Goal: Task Accomplishment & Management: Manage account settings

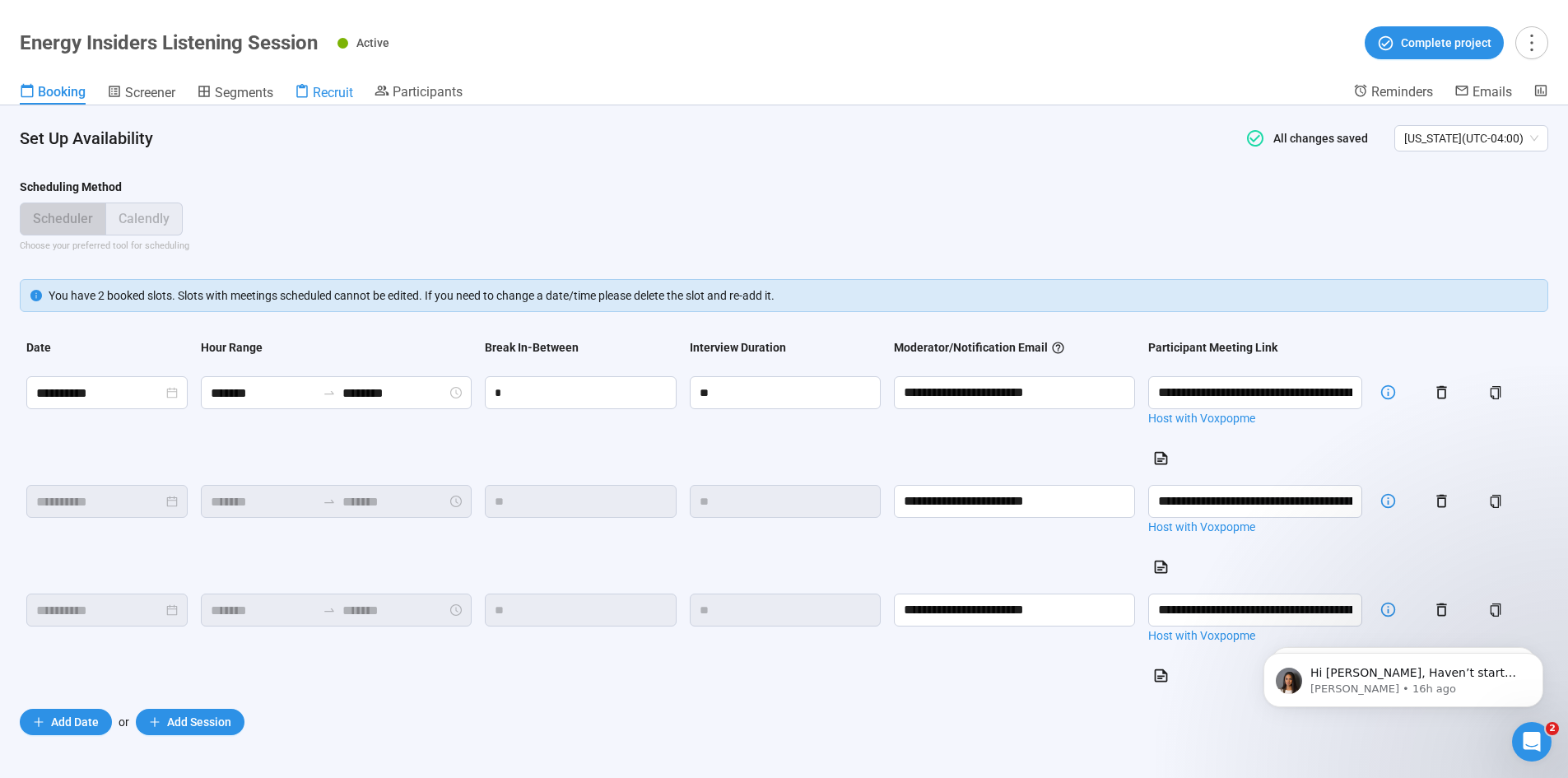
click at [332, 97] on span "Recruit" at bounding box center [332, 92] width 40 height 16
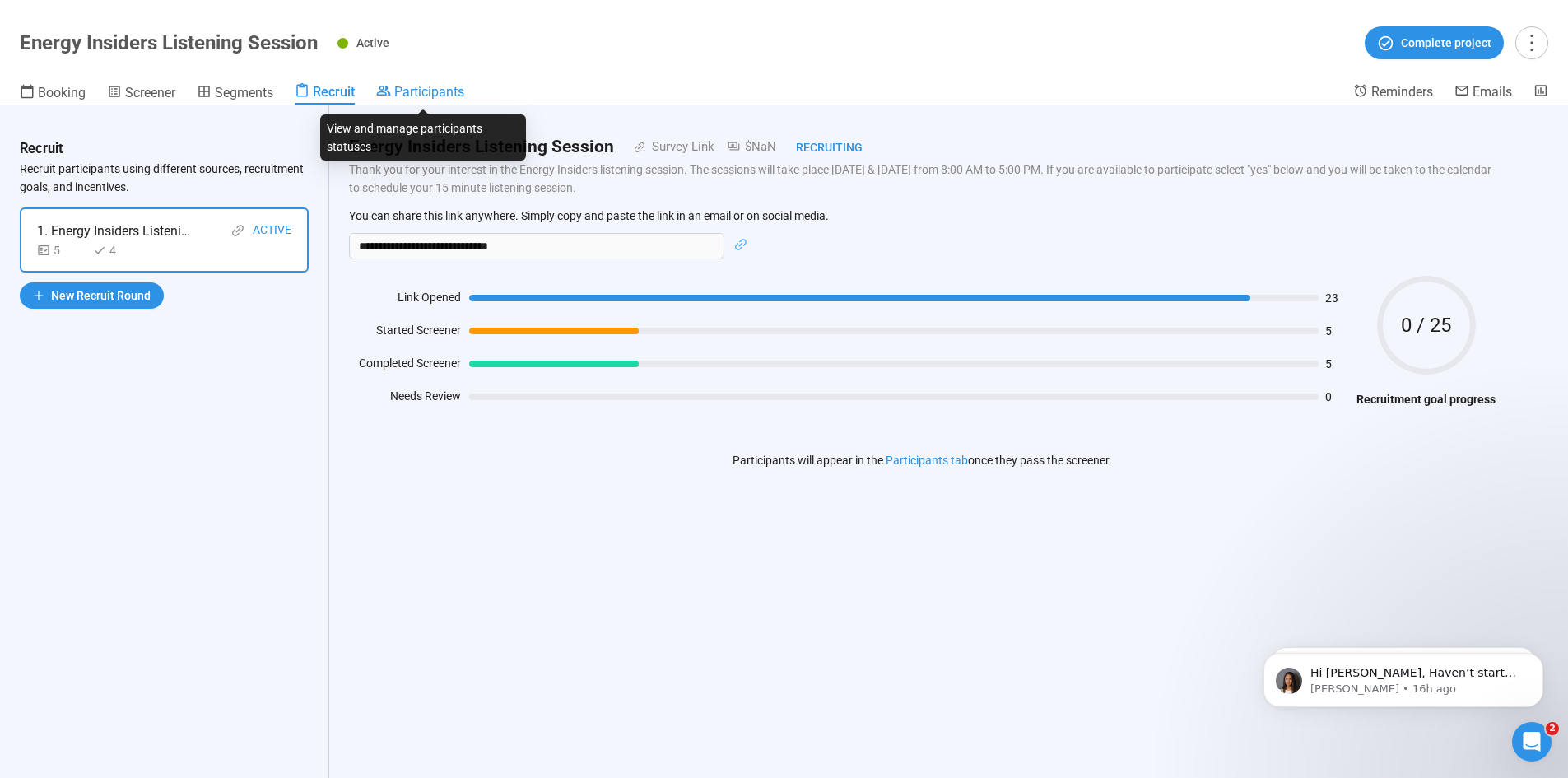
click at [431, 84] on div "Participants" at bounding box center [420, 92] width 88 height 17
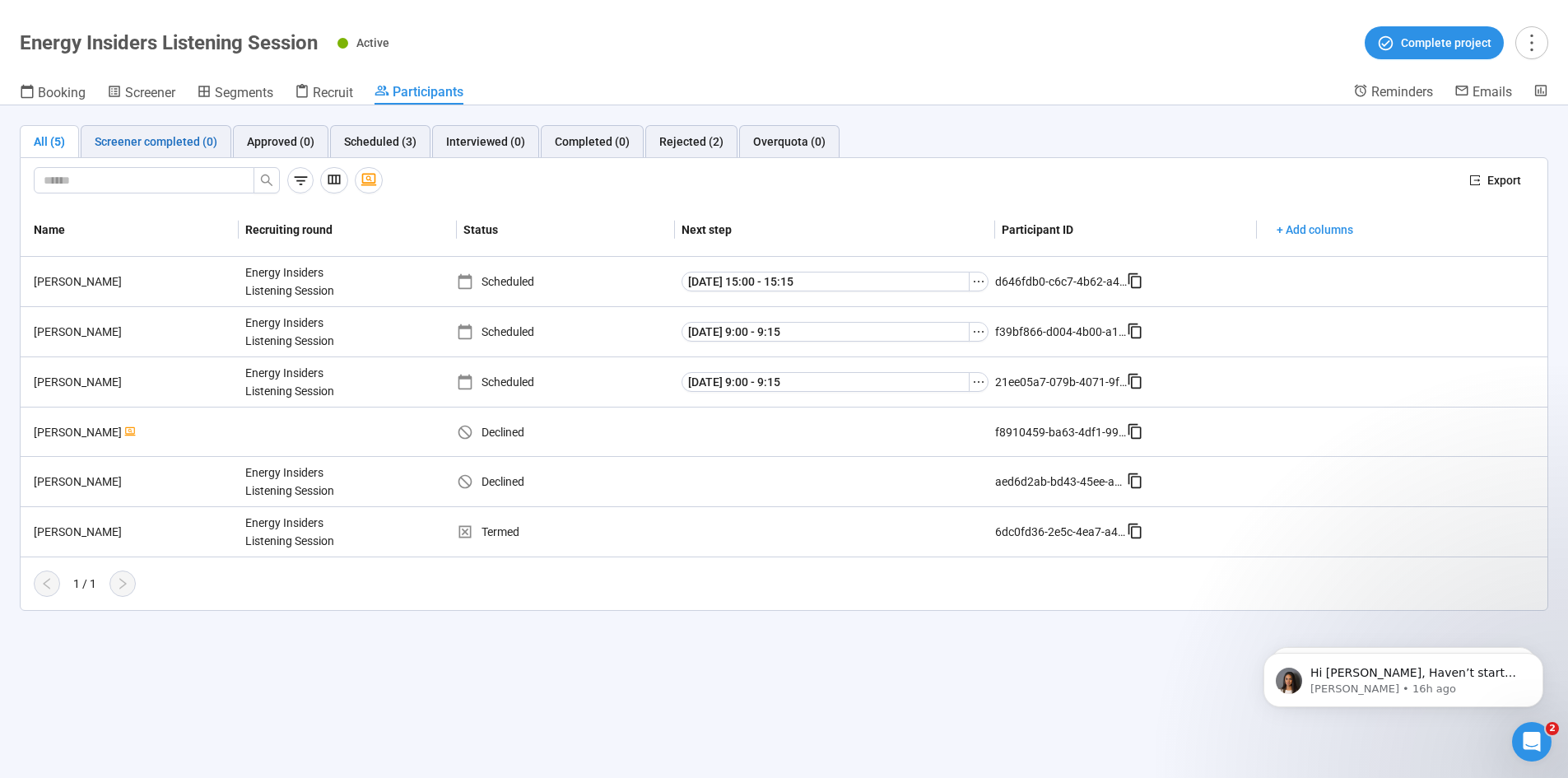
click at [184, 144] on div "Screener completed (0)" at bounding box center [156, 141] width 123 height 18
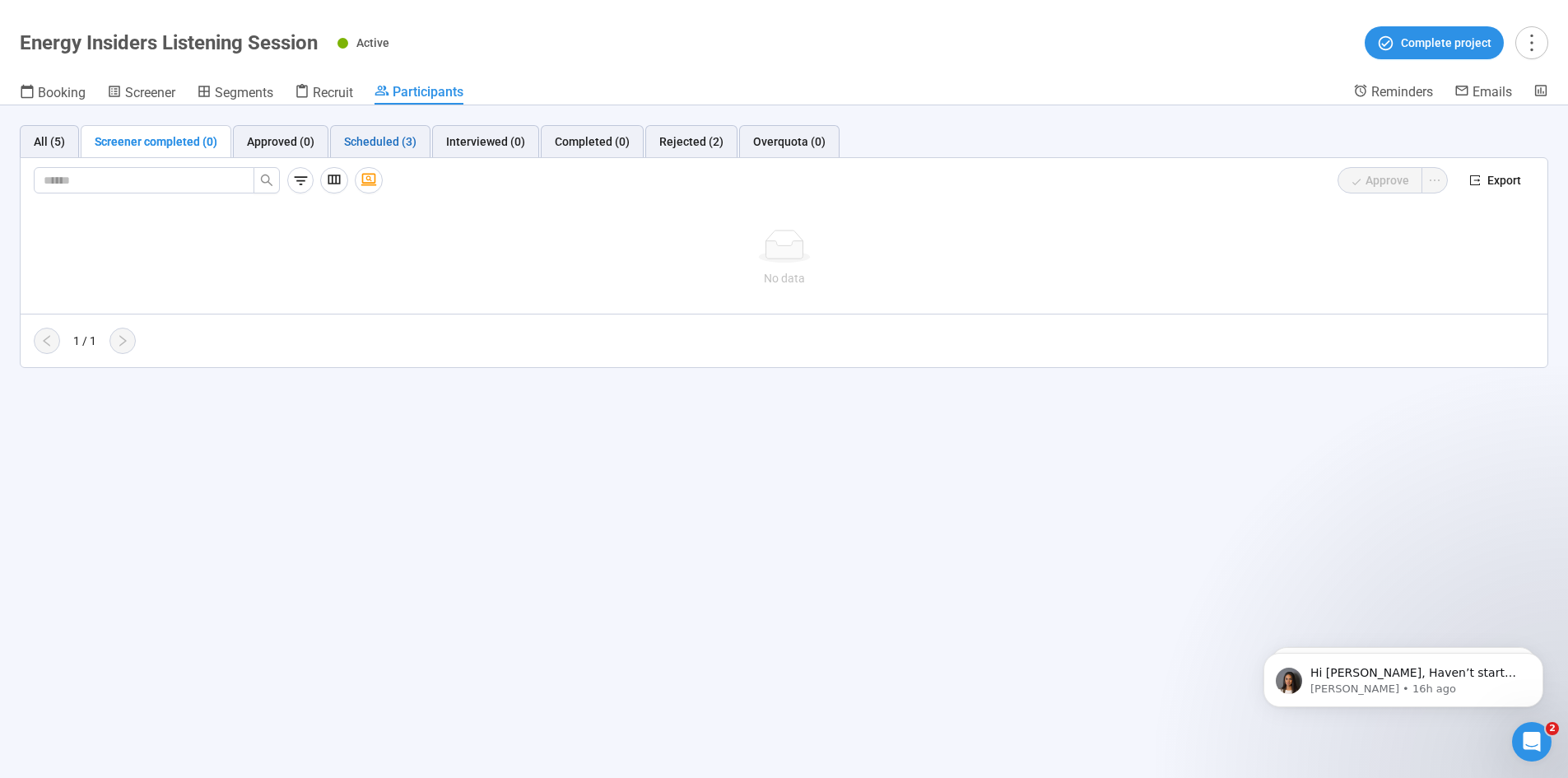
click at [365, 132] on div "Scheduled (3)" at bounding box center [380, 141] width 72 height 18
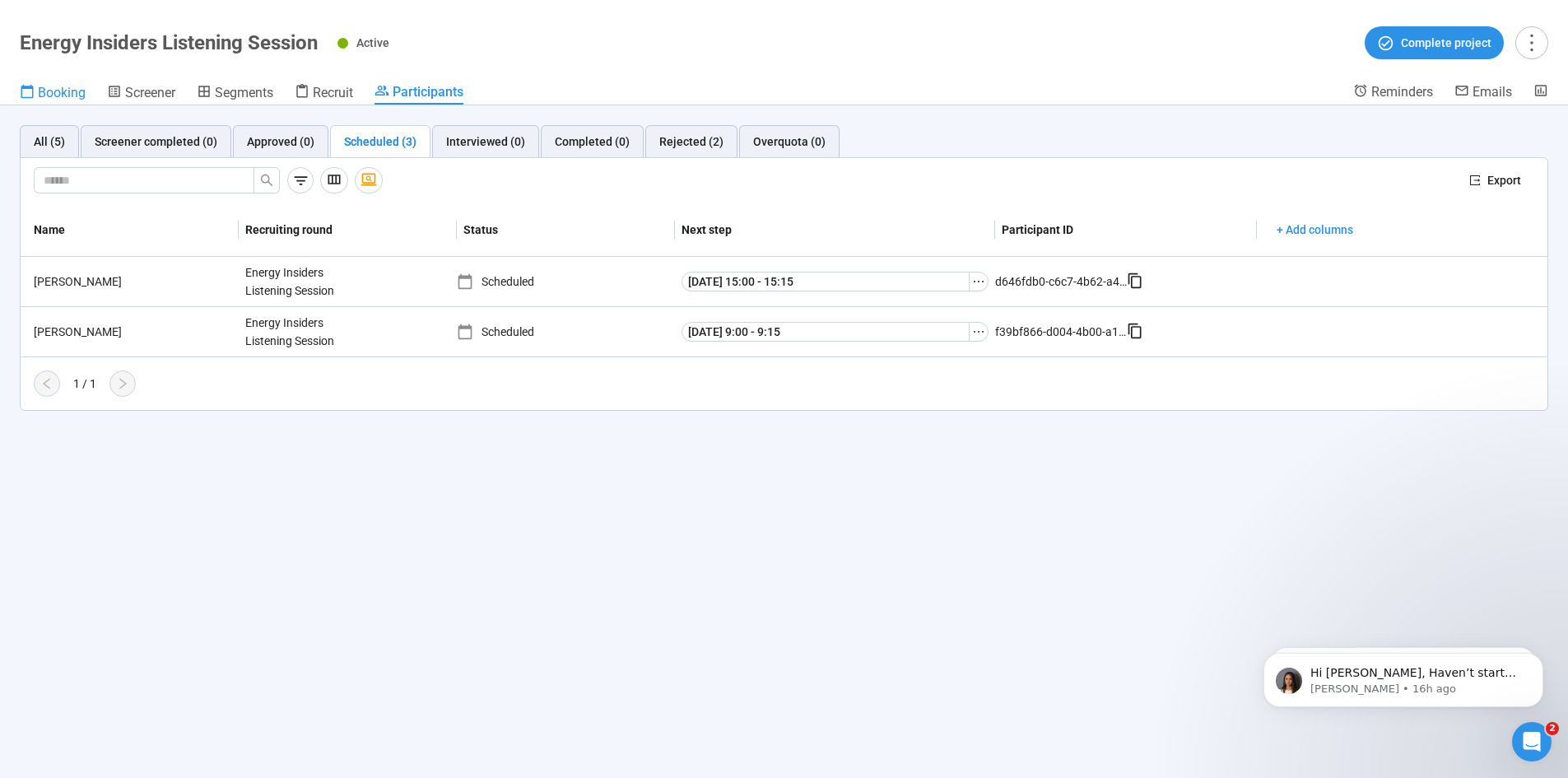
click at [51, 93] on span "Booking" at bounding box center [61, 92] width 48 height 16
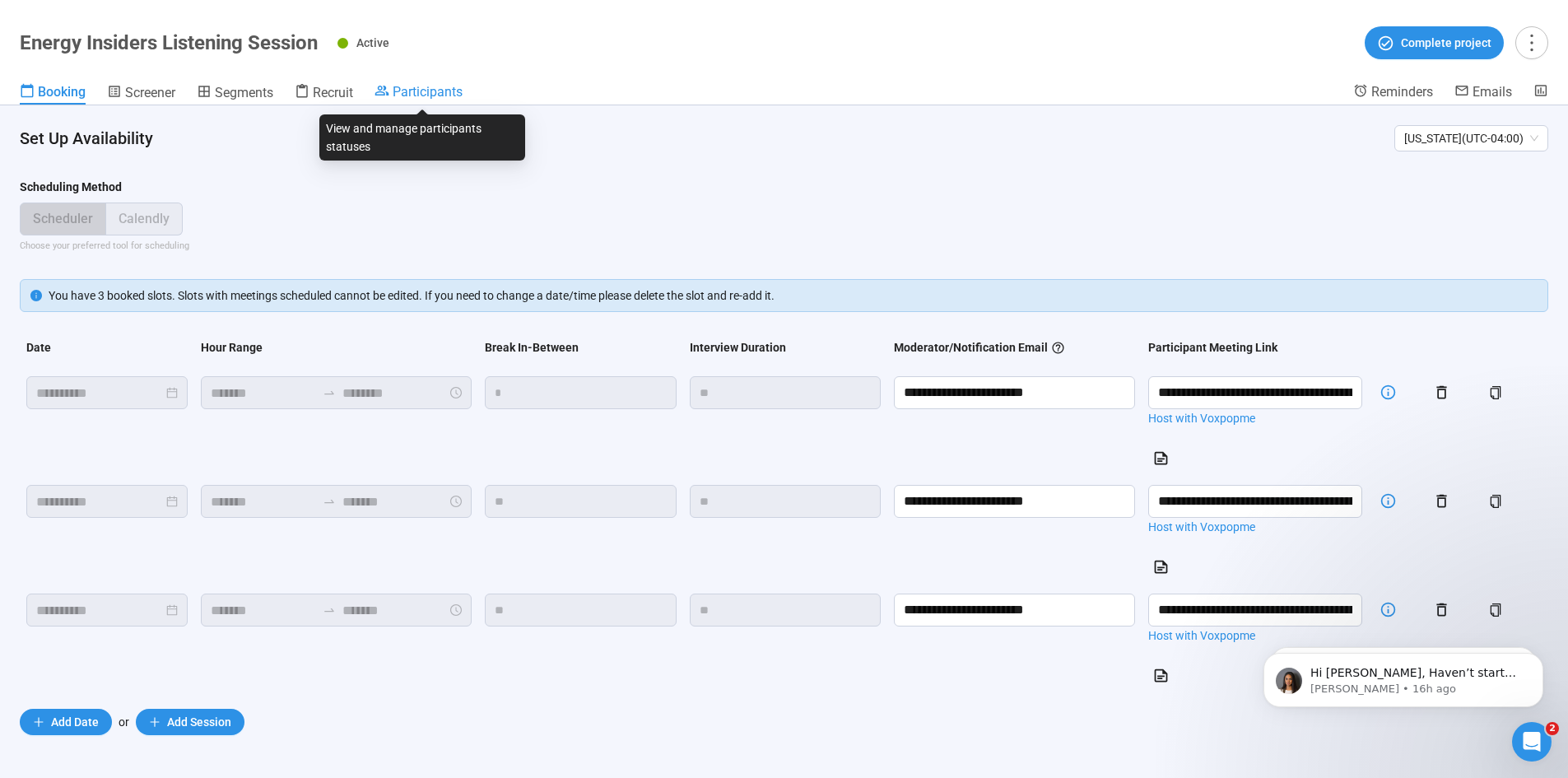
click at [427, 87] on span "Participants" at bounding box center [427, 91] width 70 height 16
